Goal: Obtain resource: Download file/media

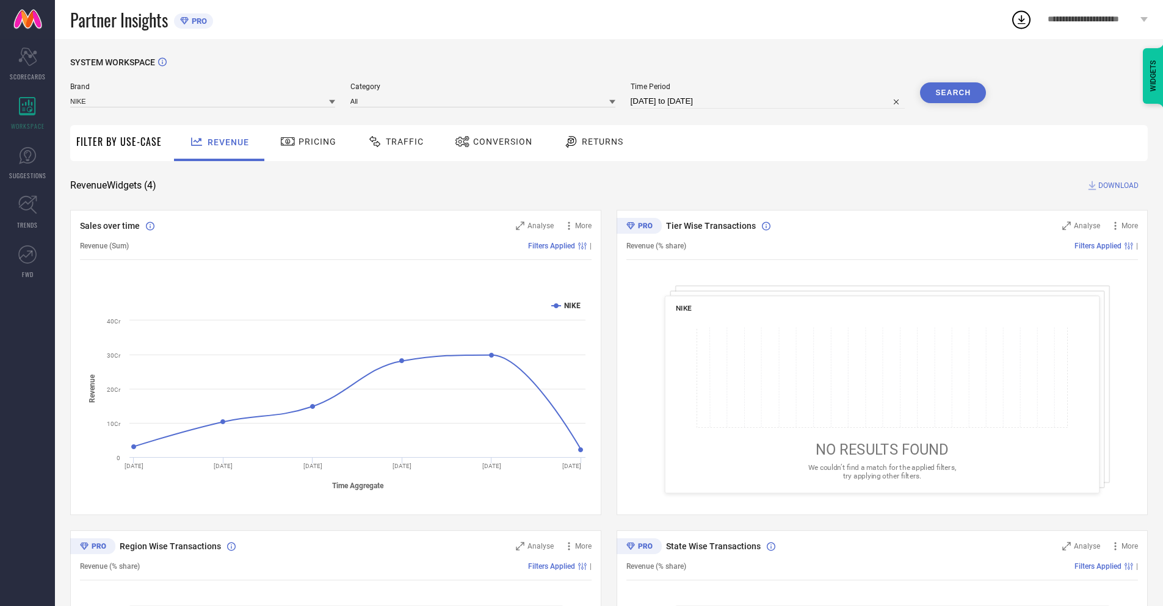
click at [490, 143] on span "Conversion" at bounding box center [502, 142] width 59 height 10
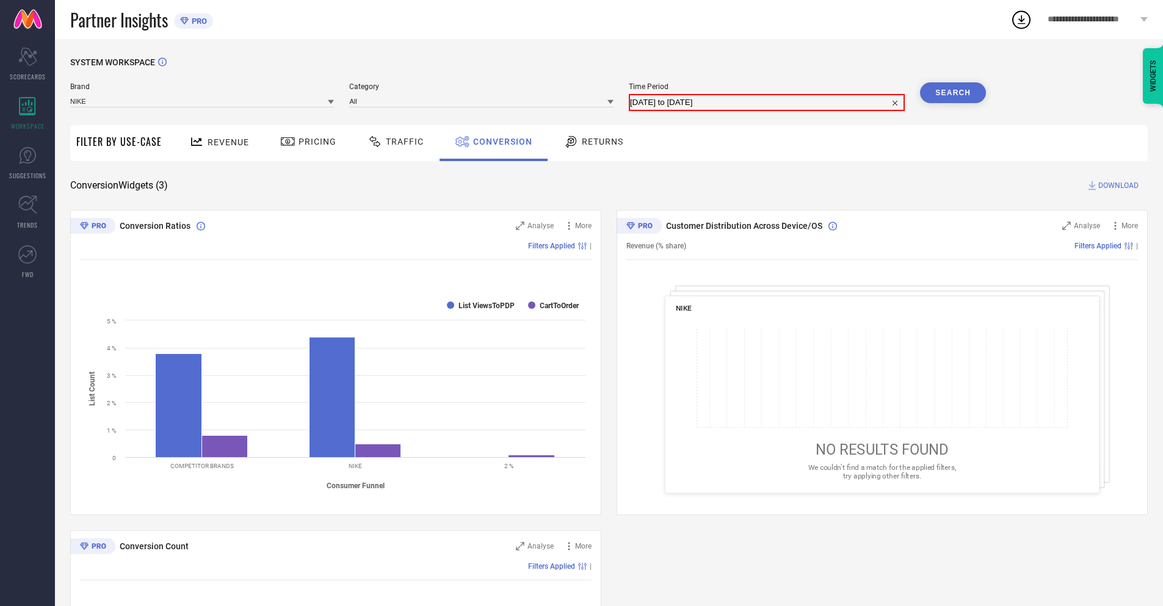
click at [767, 101] on input "[DATE] to [DATE]" at bounding box center [766, 102] width 273 height 15
select select "7"
select select "2025"
select select "8"
select select "2025"
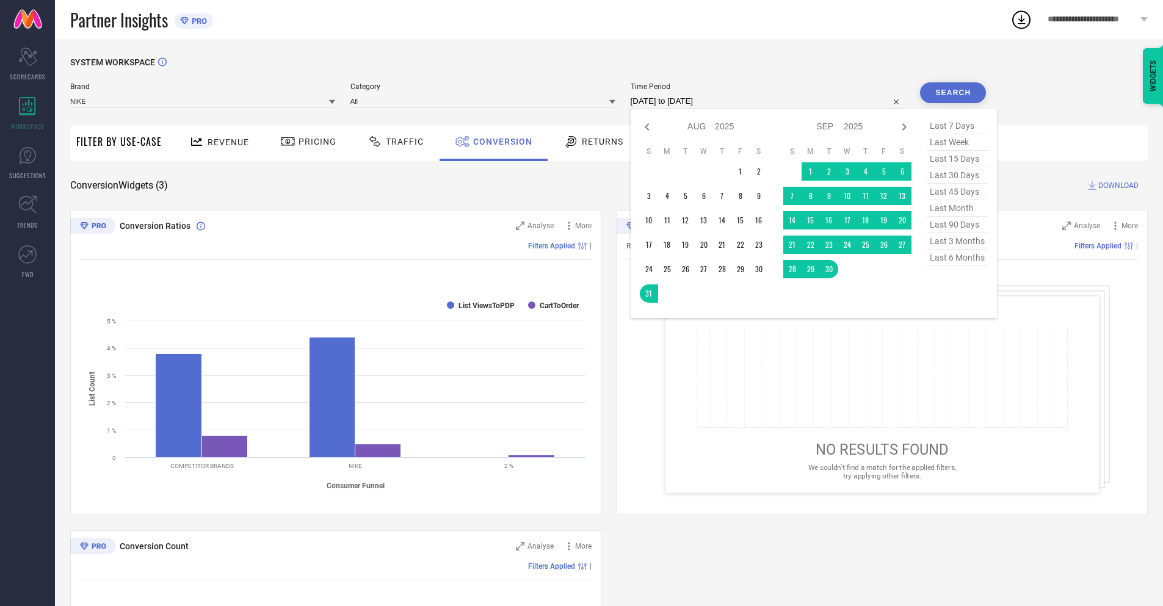
select select "8"
select select "2025"
select select "9"
select select "2025"
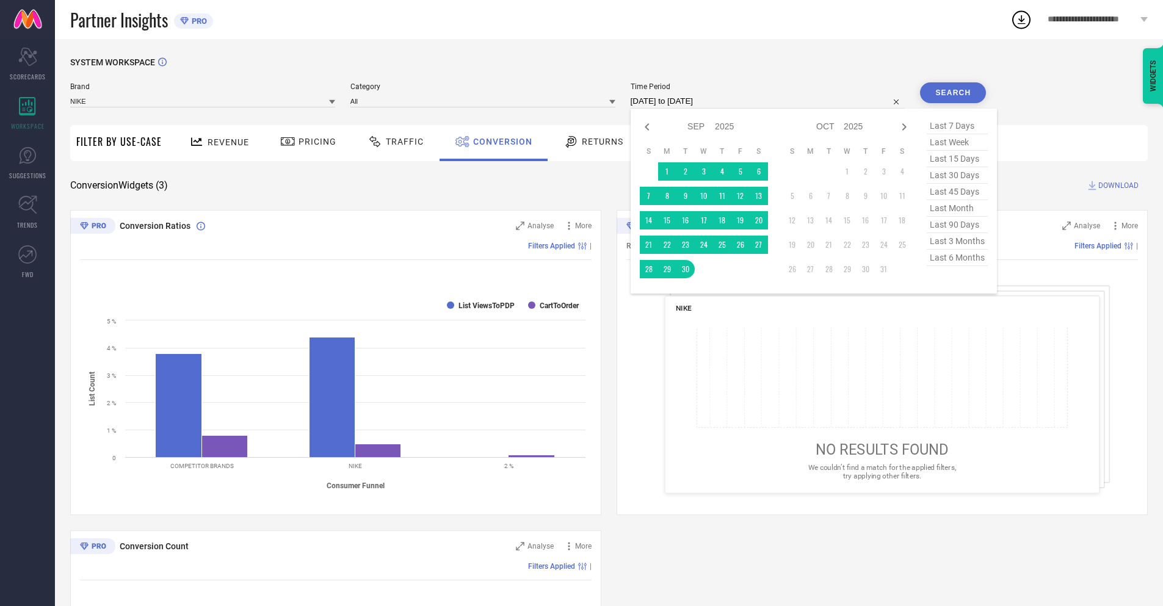
click at [683, 269] on td "30" at bounding box center [685, 269] width 18 height 18
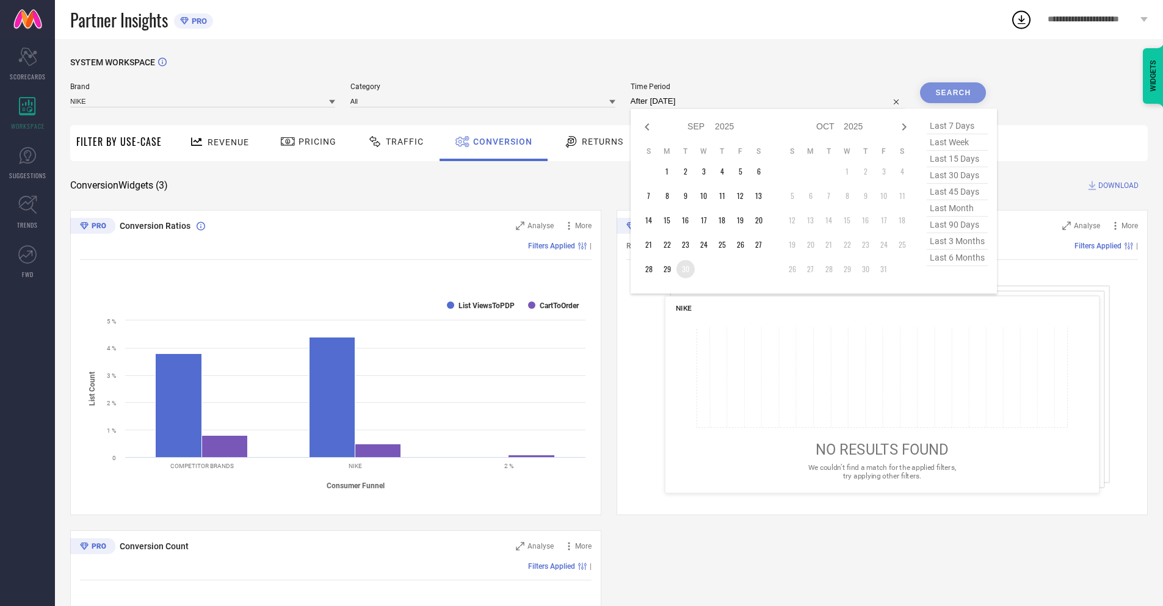
type input "[DATE] to [DATE]"
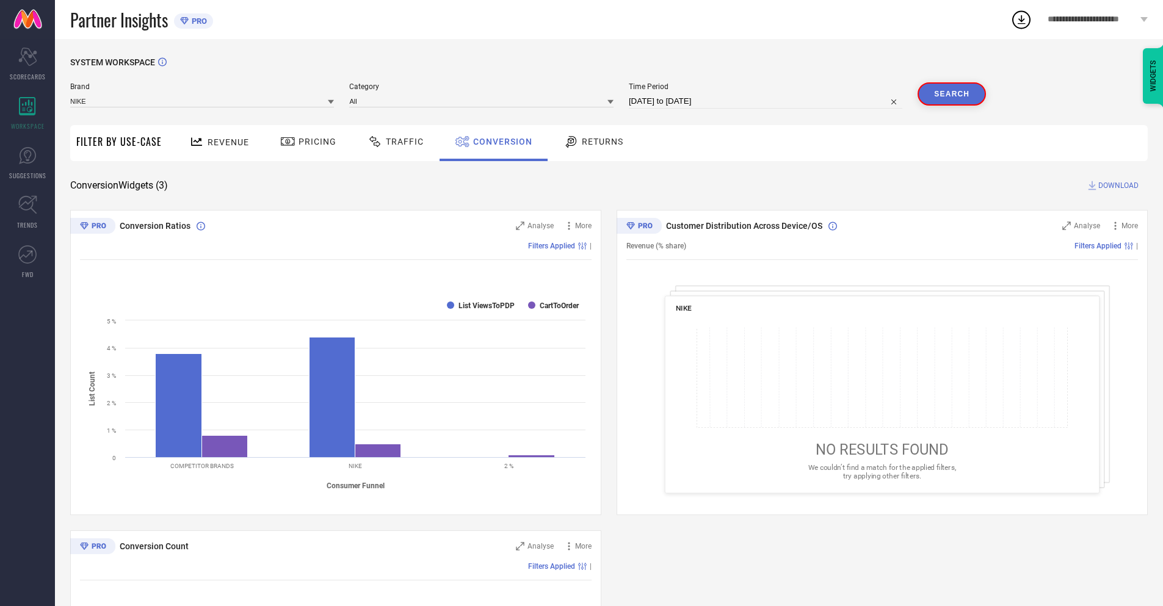
click at [953, 93] on button "Search" at bounding box center [951, 93] width 68 height 23
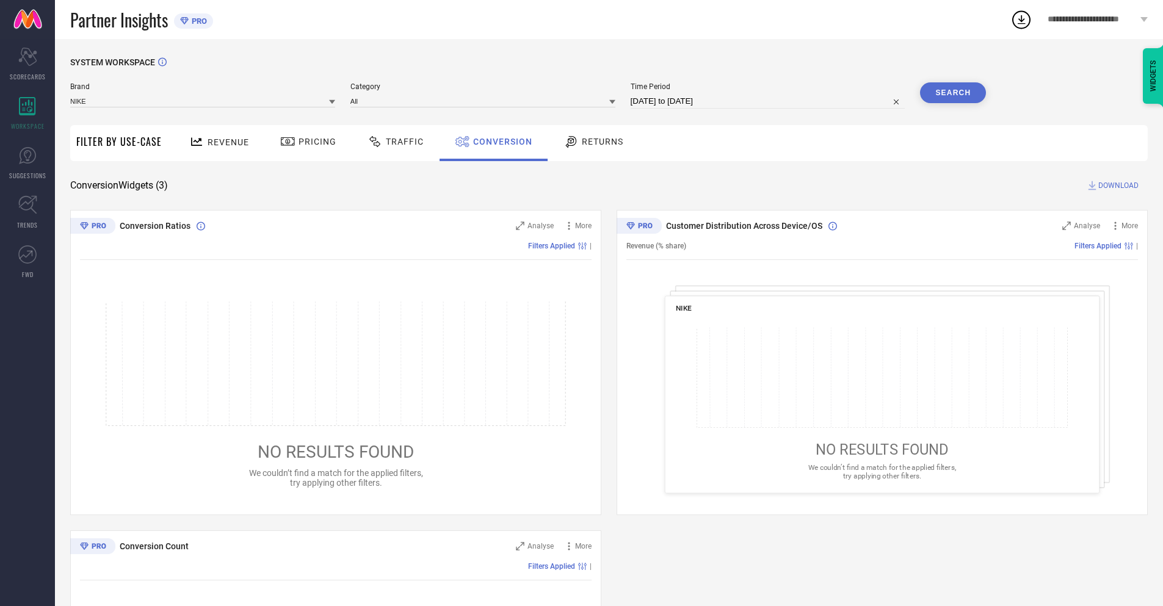
click at [1118, 186] on span "DOWNLOAD" at bounding box center [1118, 185] width 40 height 12
